Goal: Navigation & Orientation: Find specific page/section

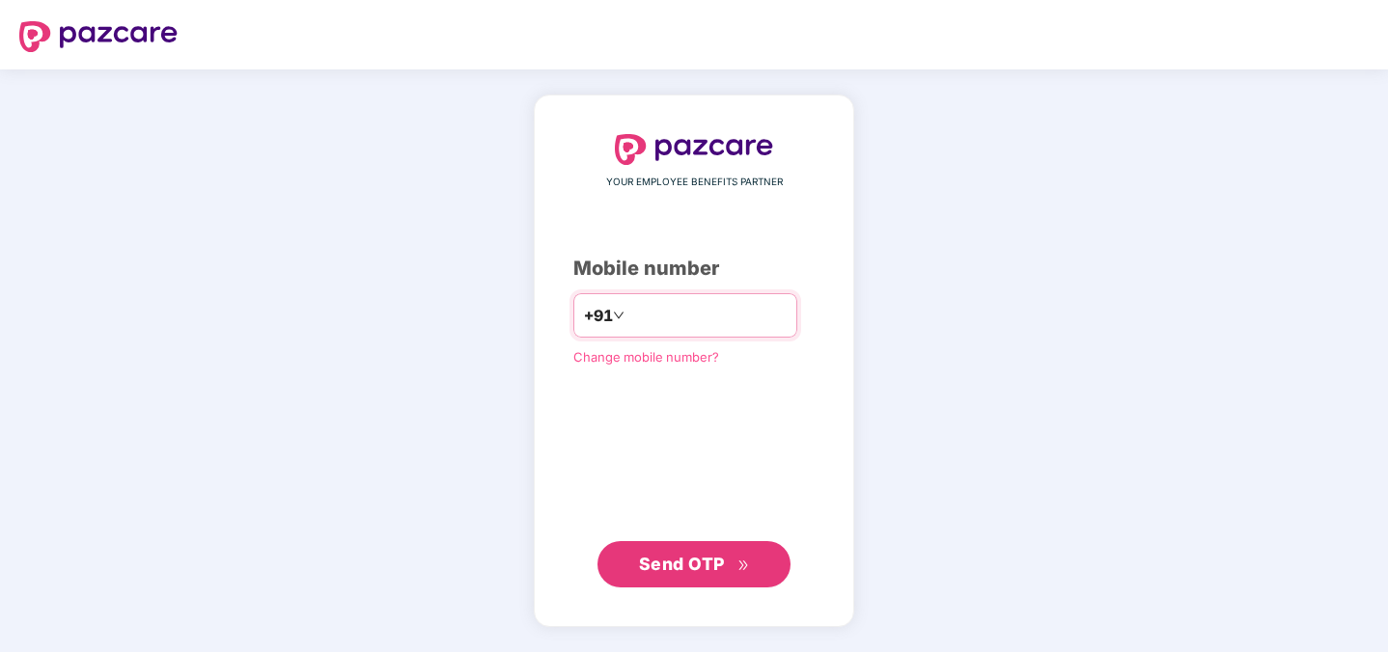
click at [707, 317] on input "number" at bounding box center [707, 315] width 158 height 31
type input "**********"
click at [732, 556] on span "Send OTP" at bounding box center [694, 563] width 111 height 27
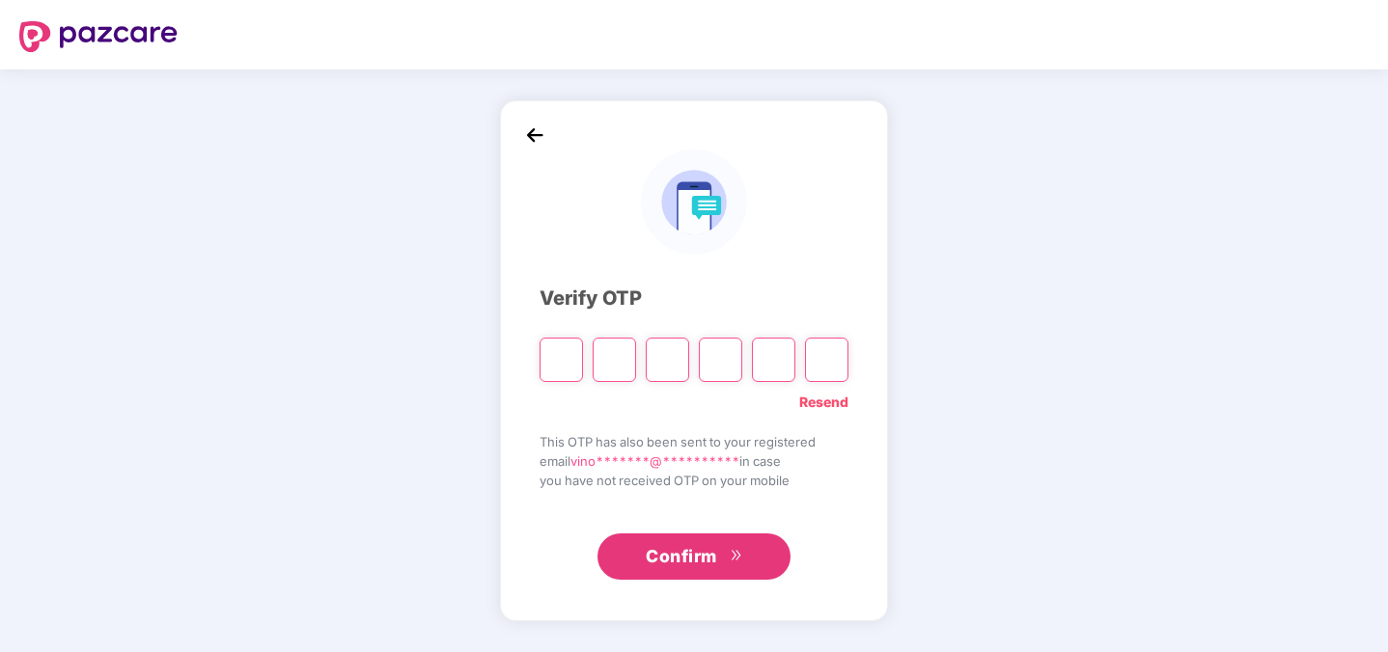
paste input "*"
type input "*"
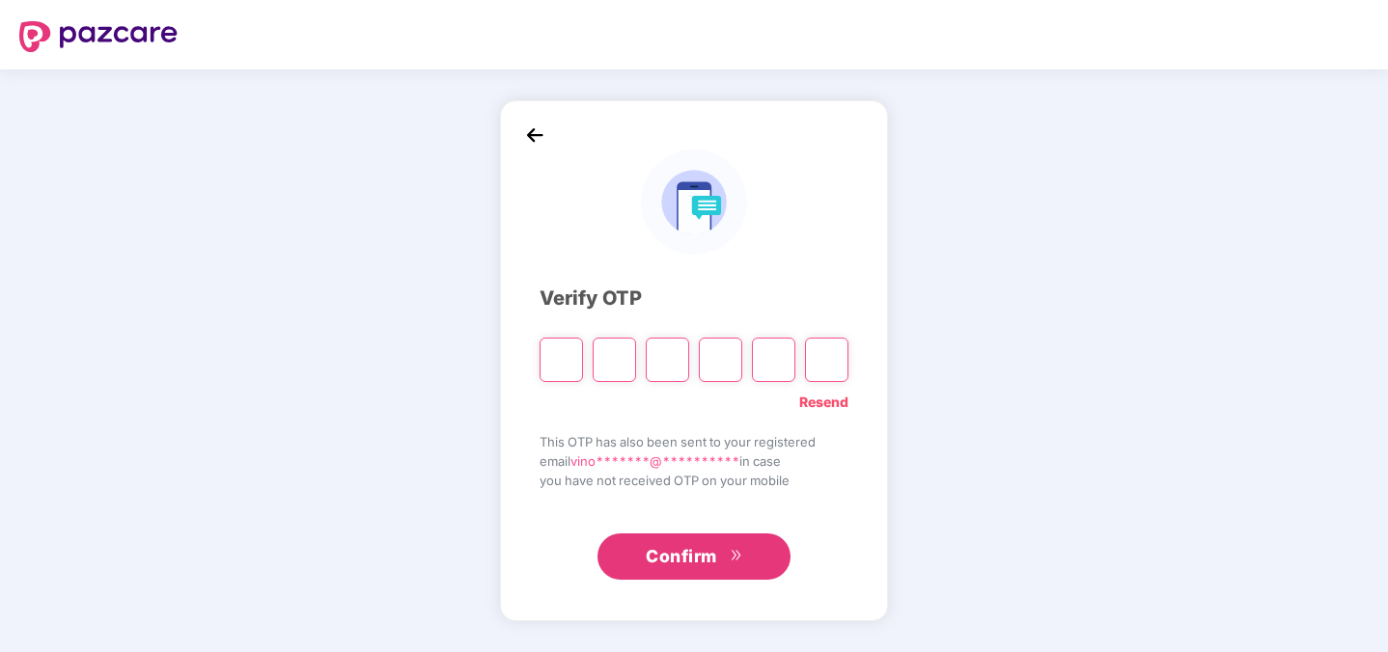
type input "*"
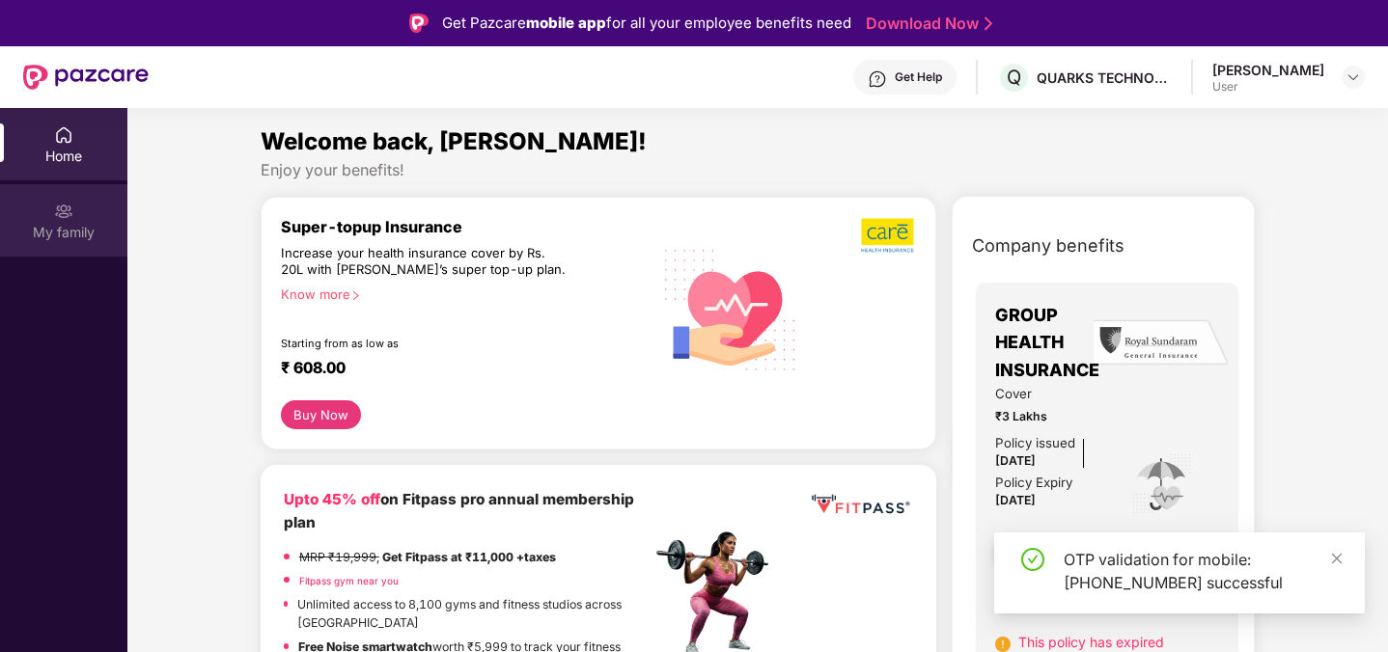
click at [87, 228] on div "My family" at bounding box center [63, 232] width 127 height 19
